Goal: Task Accomplishment & Management: Complete application form

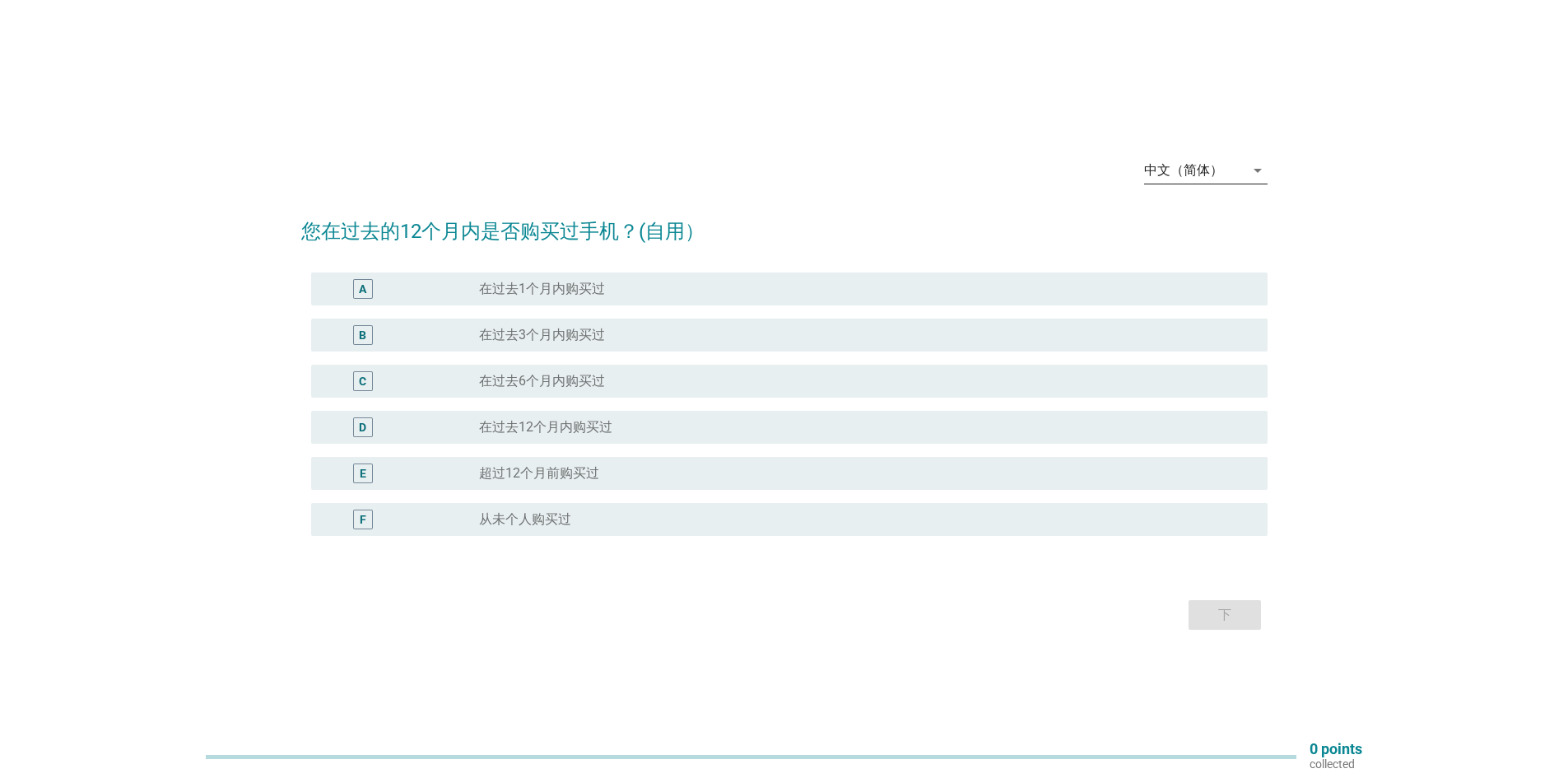
click at [1256, 167] on icon "arrow_drop_down" at bounding box center [1258, 171] width 20 height 20
click at [1232, 218] on div "Bahasa Melayu" at bounding box center [1205, 224] width 97 height 20
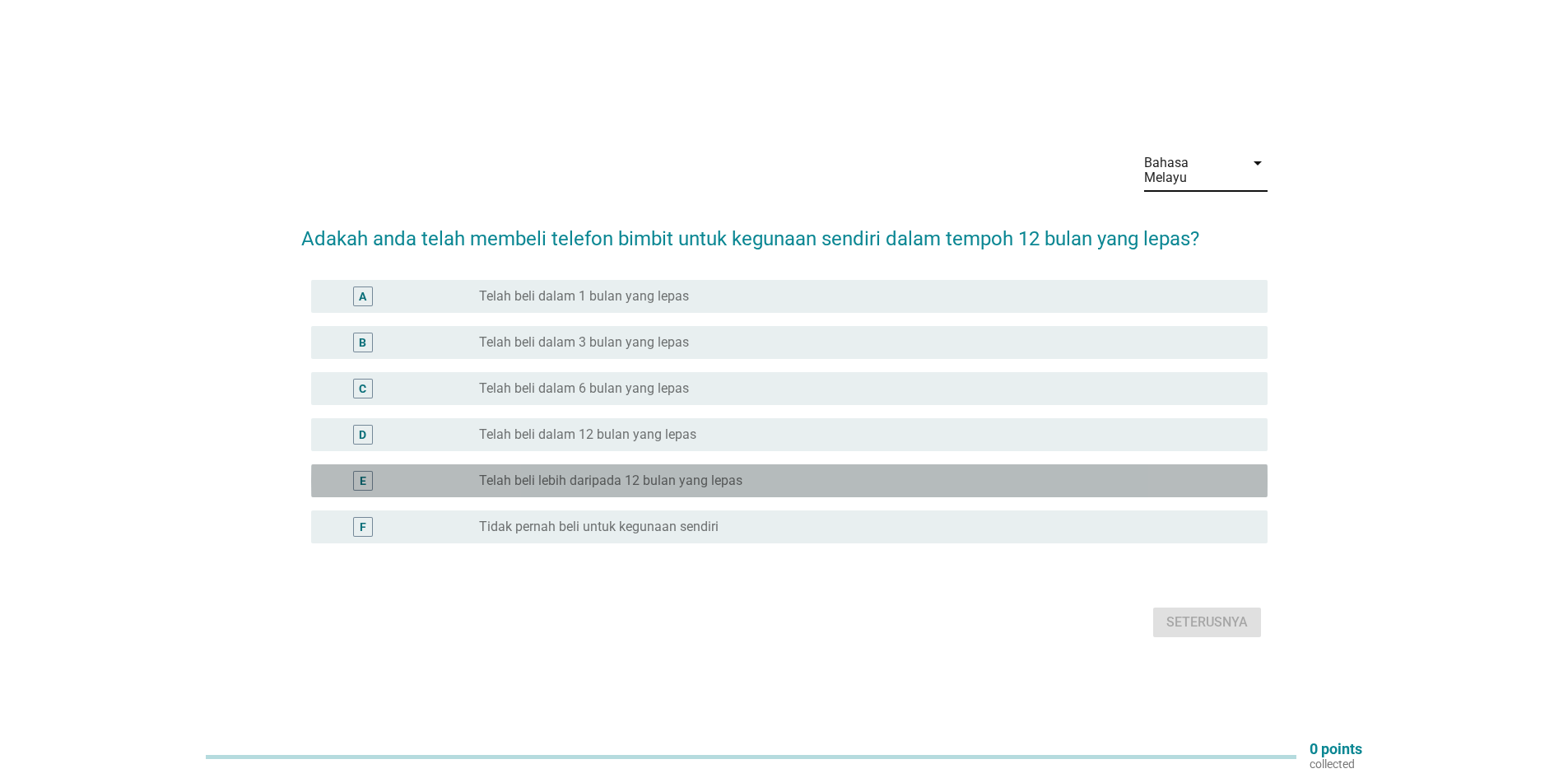
click at [521, 474] on label "Telah beli lebih daripada 12 bulan yang lepas" at bounding box center [611, 480] width 263 height 16
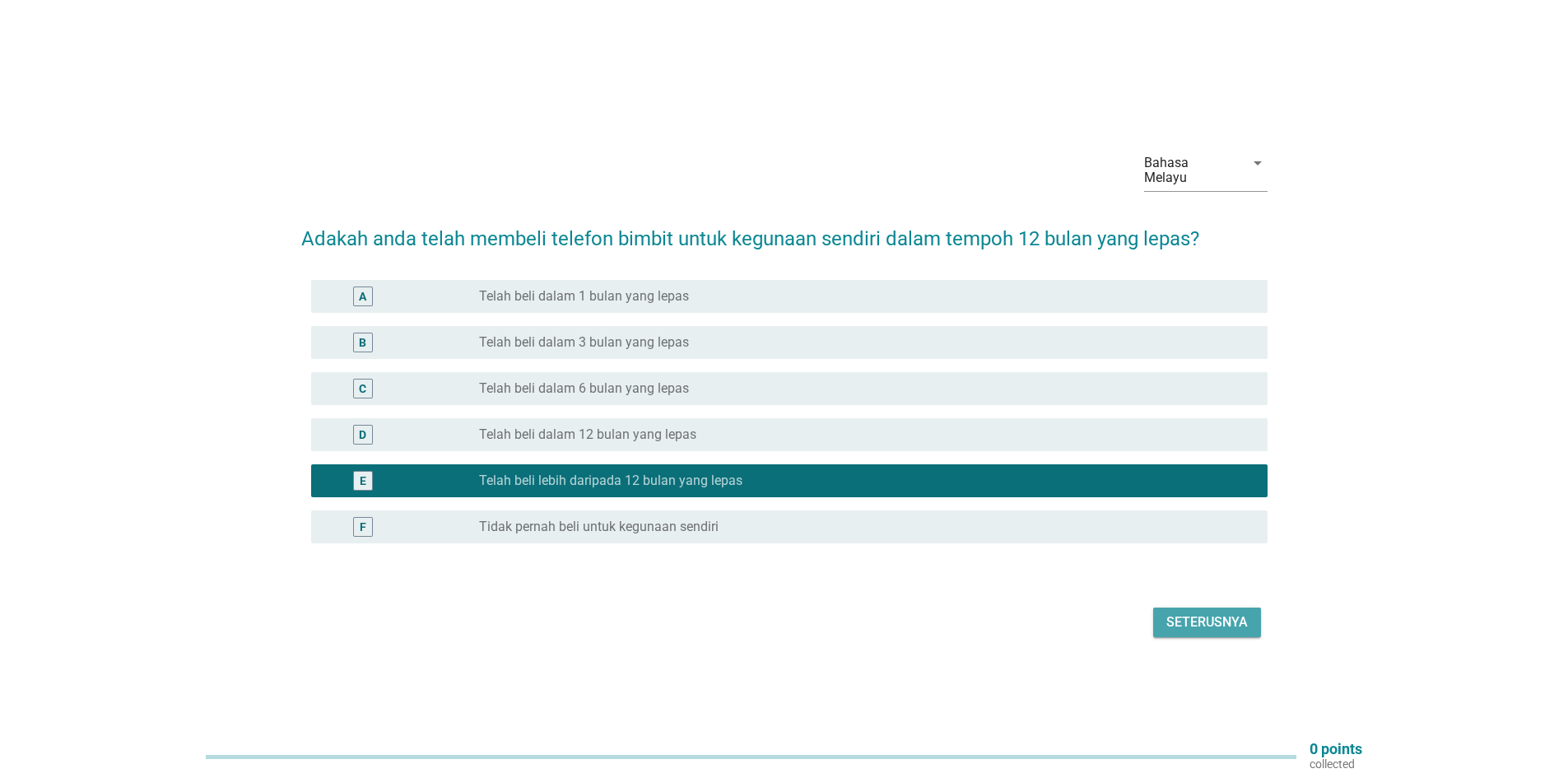
click at [1200, 619] on div "Seterusnya" at bounding box center [1208, 623] width 82 height 20
